Goal: Task Accomplishment & Management: Manage account settings

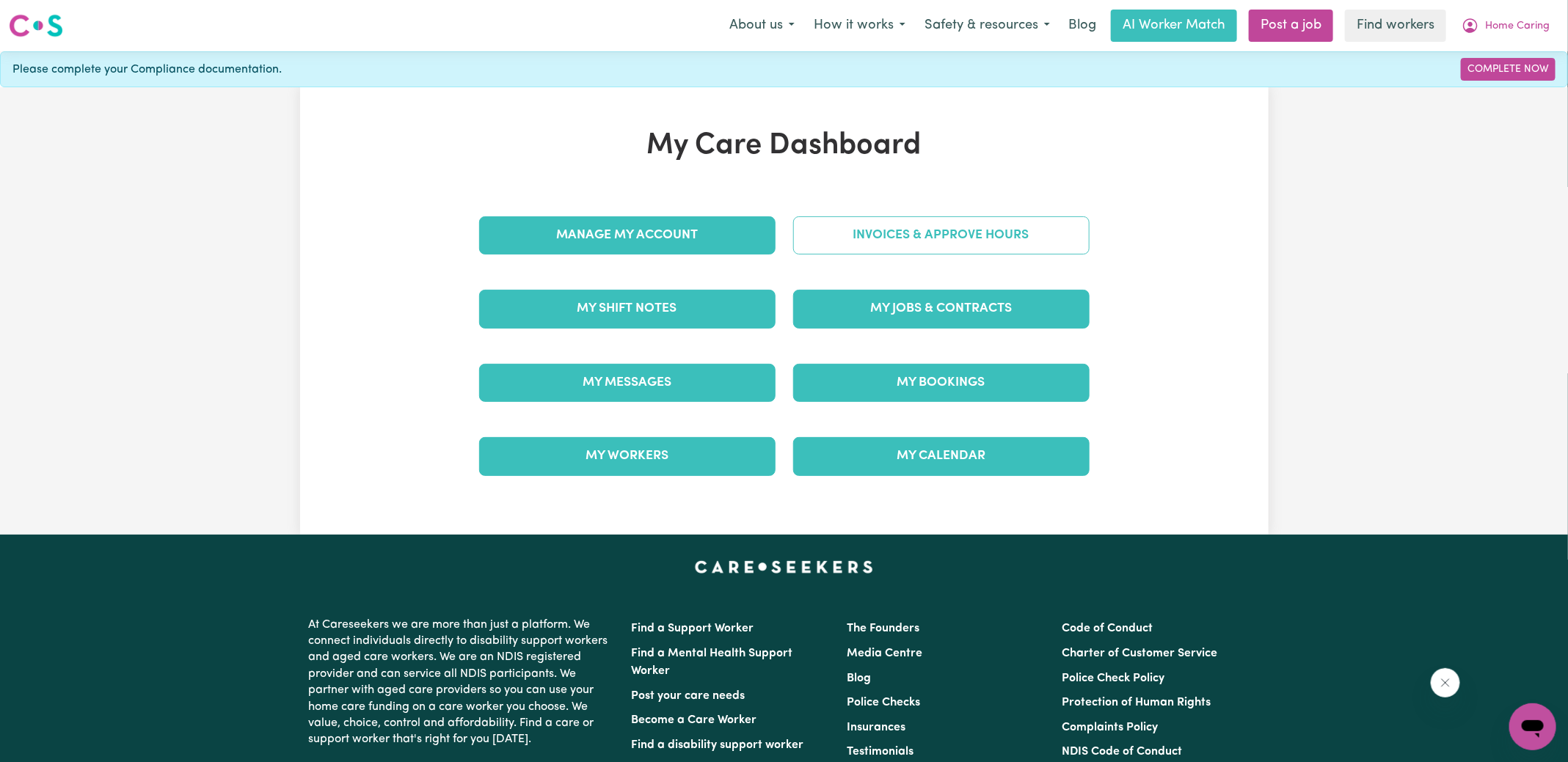
click at [821, 239] on link "Invoices & Approve Hours" at bounding box center [941, 235] width 297 height 38
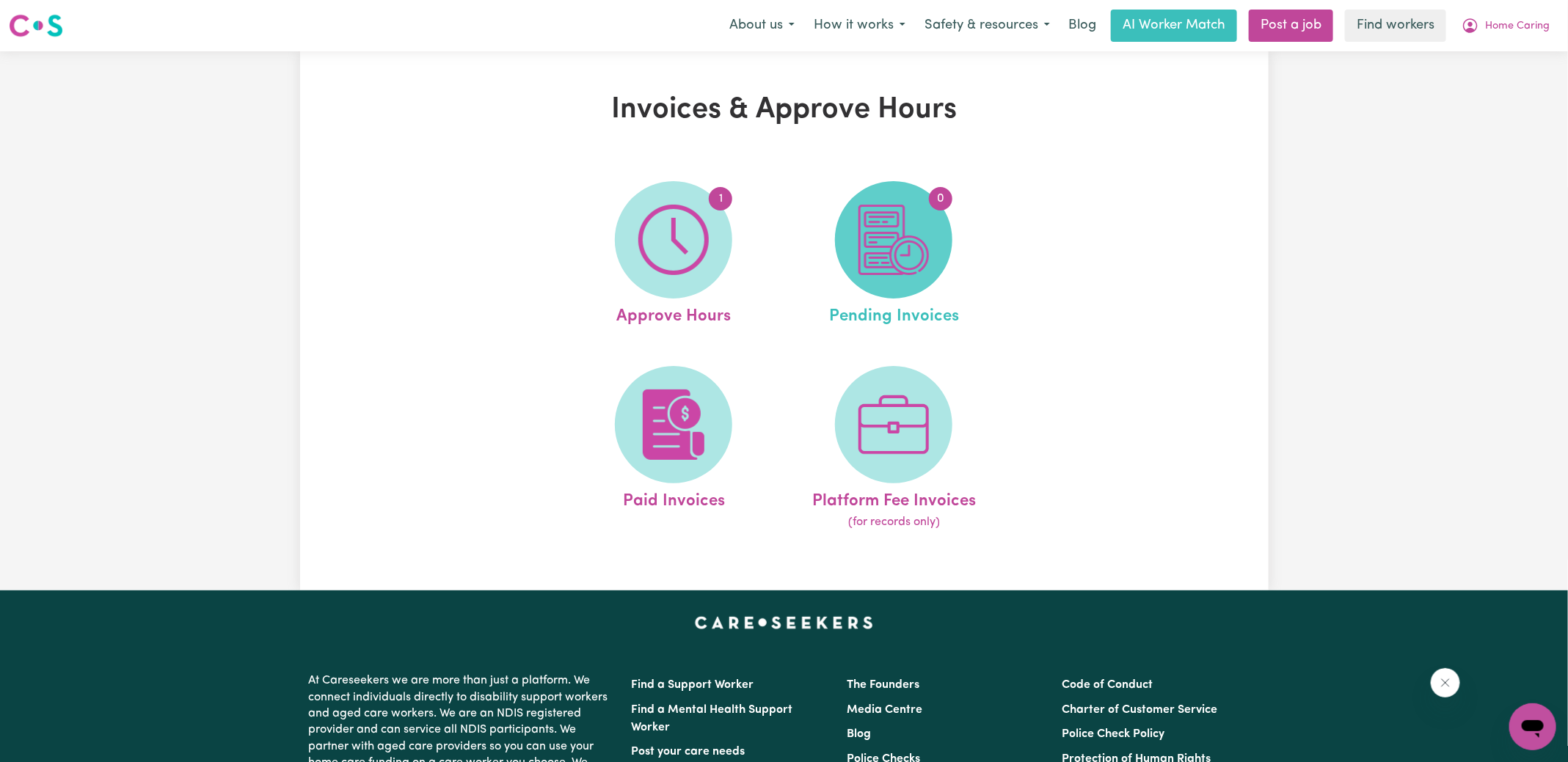
click at [881, 235] on img at bounding box center [893, 240] width 70 height 70
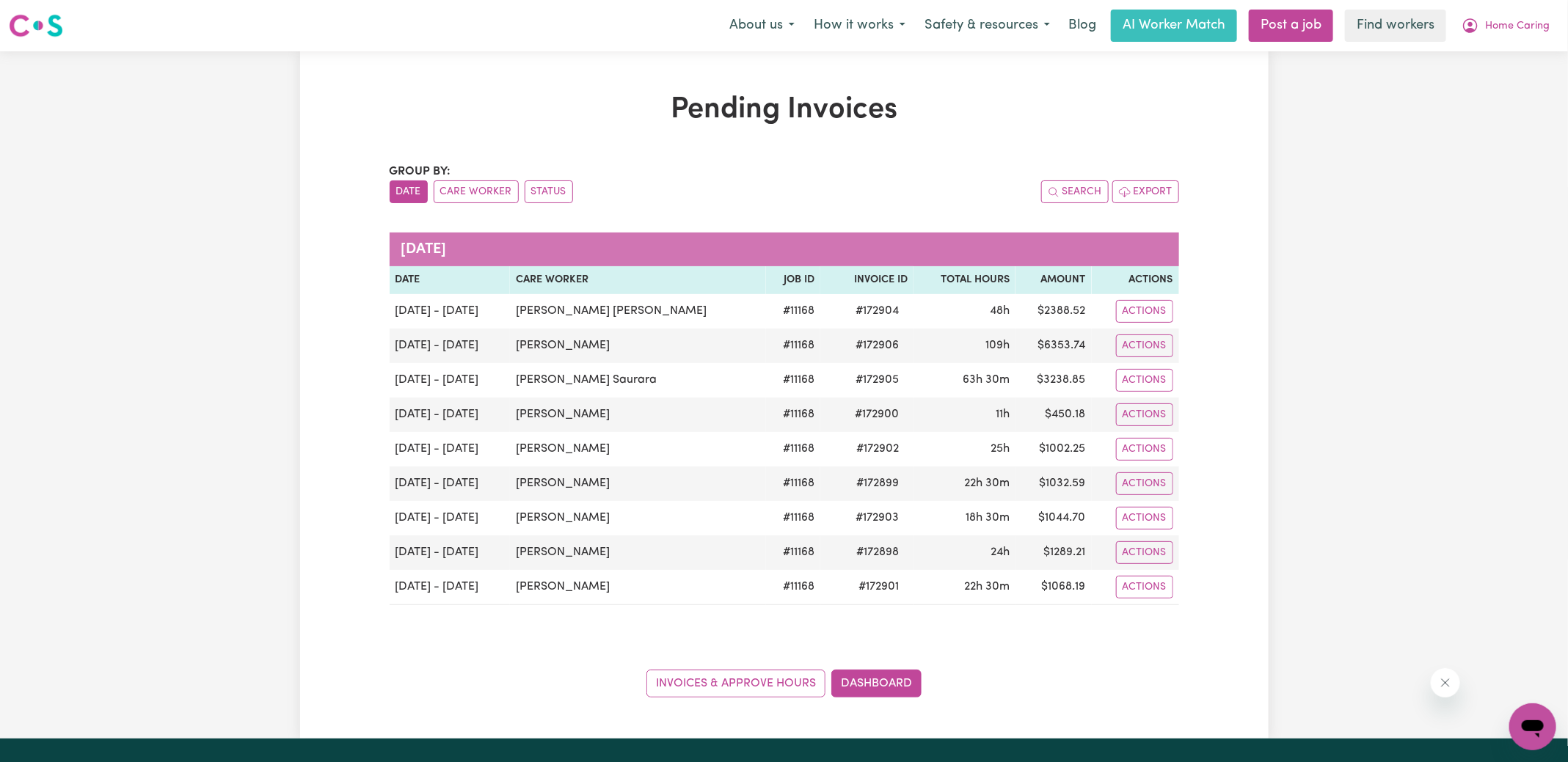
click at [711, 148] on div "Pending Invoices Group by: Date Care Worker Status Search Export [DATE] Date Ca…" at bounding box center [784, 395] width 807 height 605
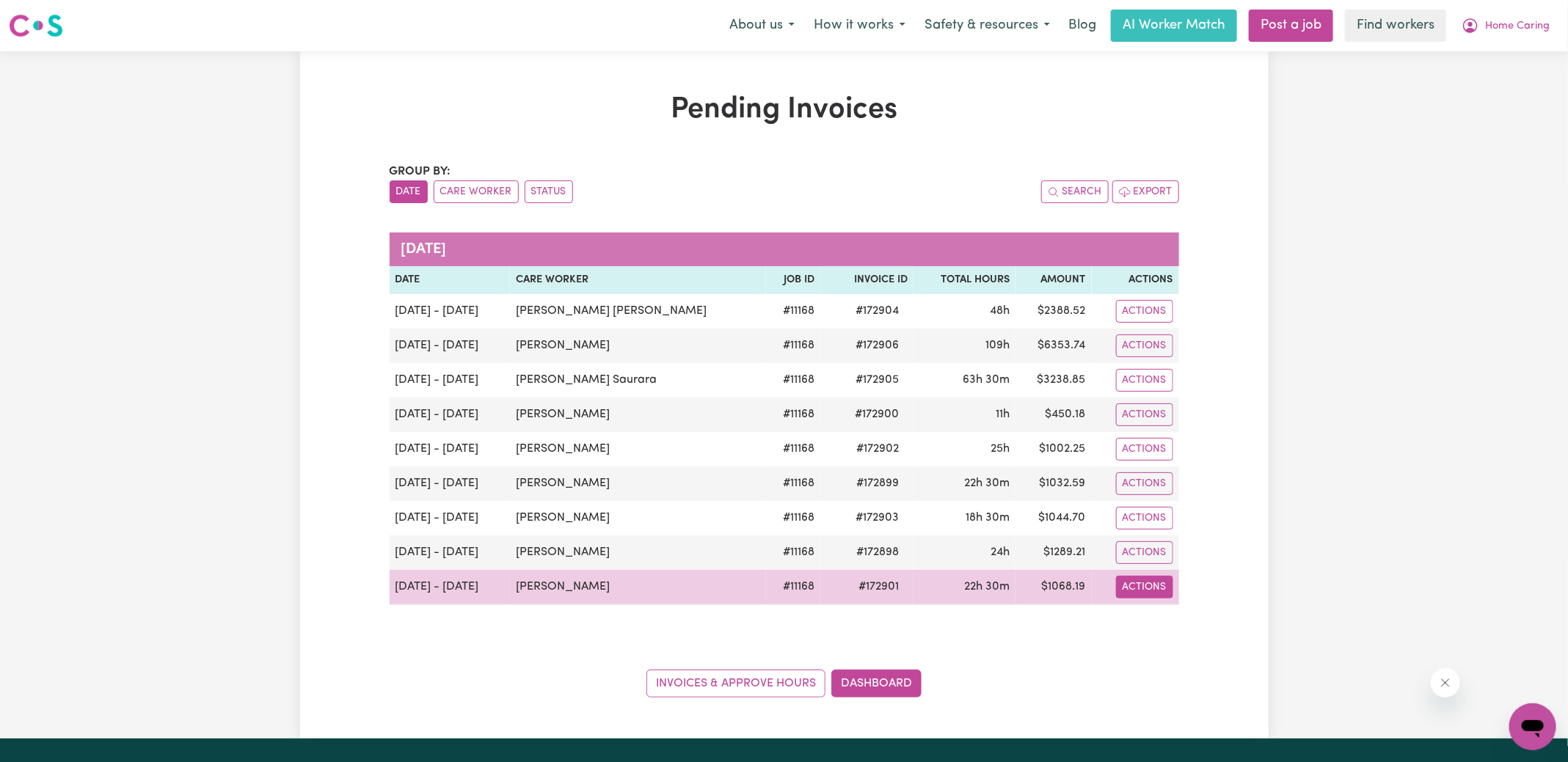
click at [1161, 578] on button "Actions" at bounding box center [1145, 587] width 58 height 23
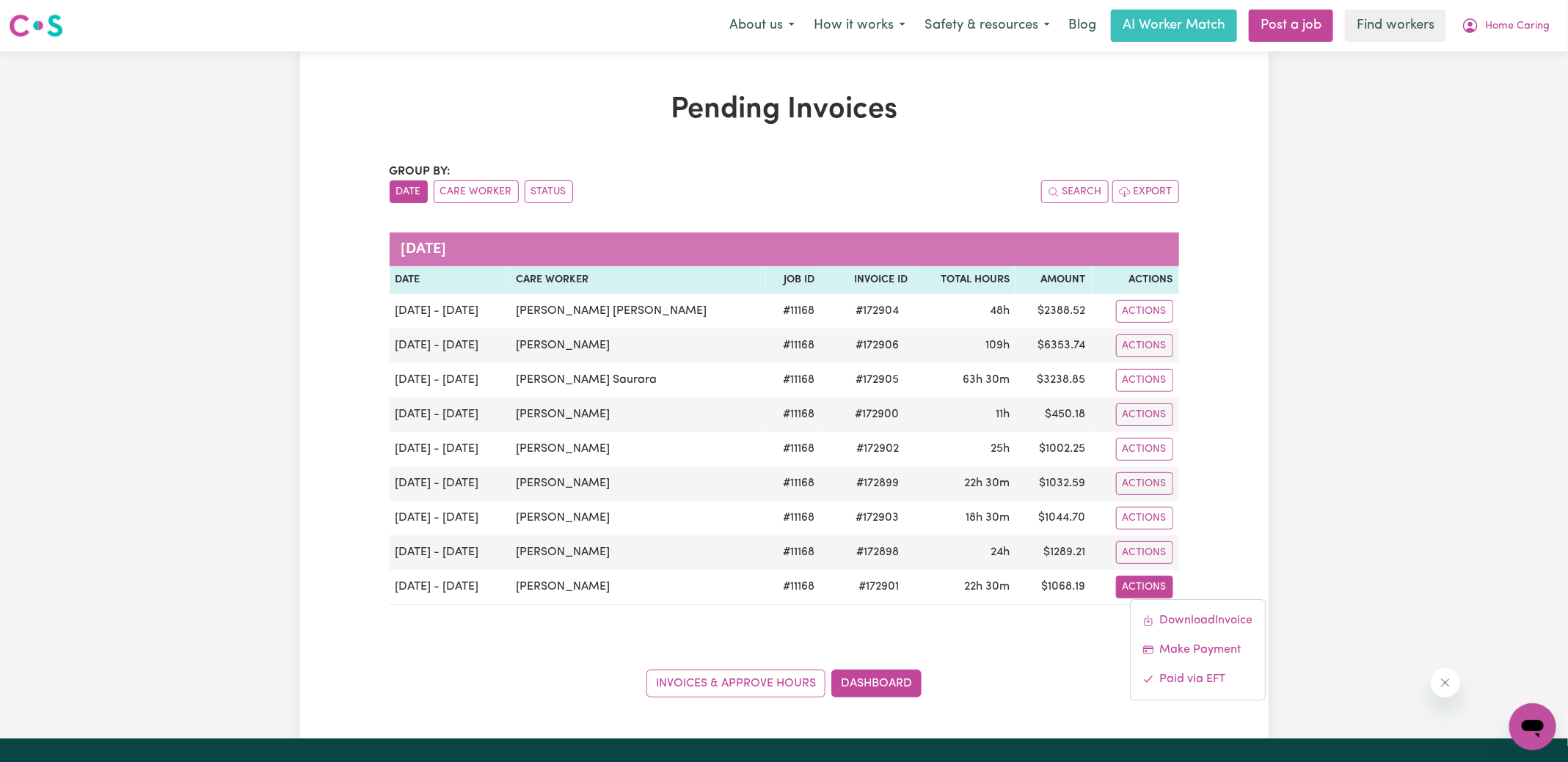
click at [1370, 389] on div "Pending Invoices Group by: Date Care Worker Status Search Export [DATE] Date Ca…" at bounding box center [784, 395] width 1568 height 688
click at [1479, 26] on icon "My Account" at bounding box center [1470, 25] width 17 height 17
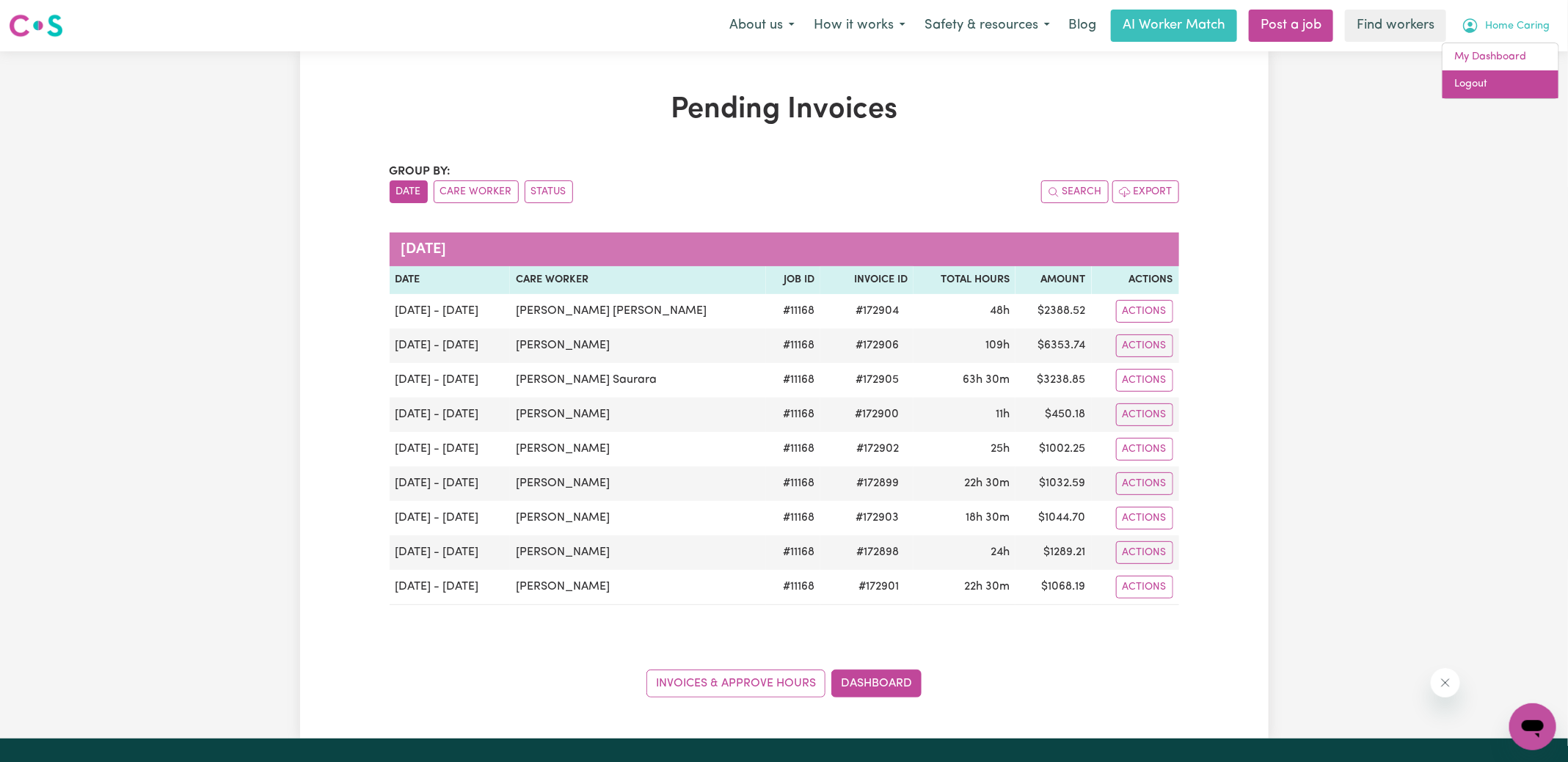
click at [1458, 89] on link "Logout" at bounding box center [1500, 84] width 116 height 28
